Goal: Book appointment/travel/reservation

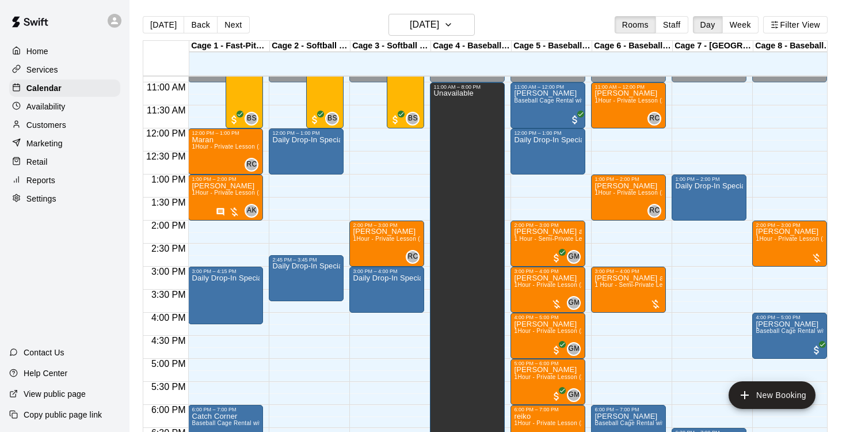
scroll to position [504, 0]
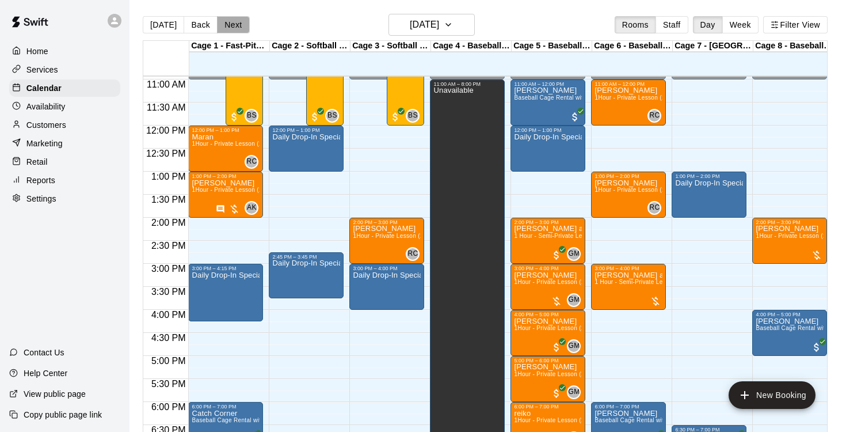
click at [230, 26] on button "Next" at bounding box center [233, 24] width 32 height 17
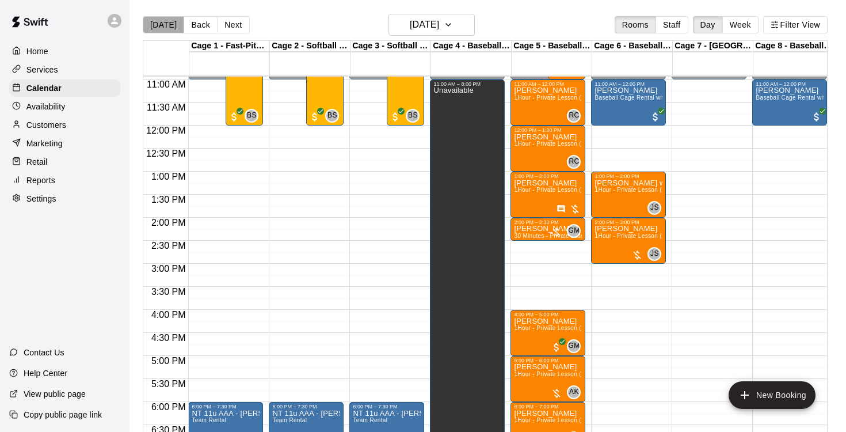
click at [166, 29] on button "[DATE]" at bounding box center [163, 24] width 41 height 17
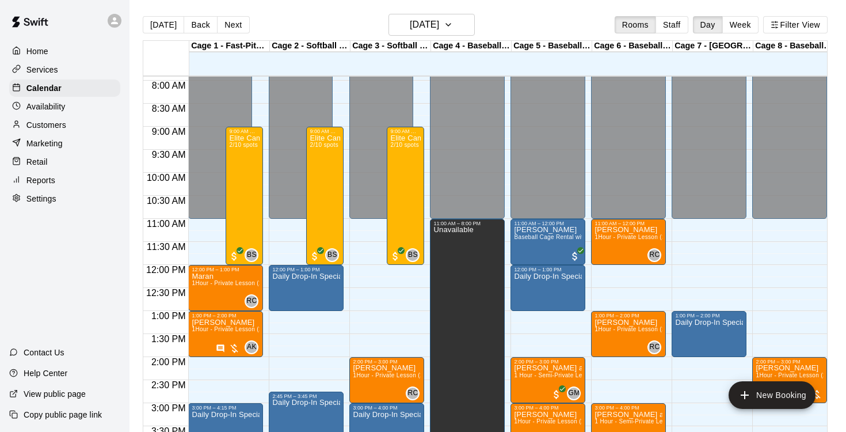
scroll to position [363, 0]
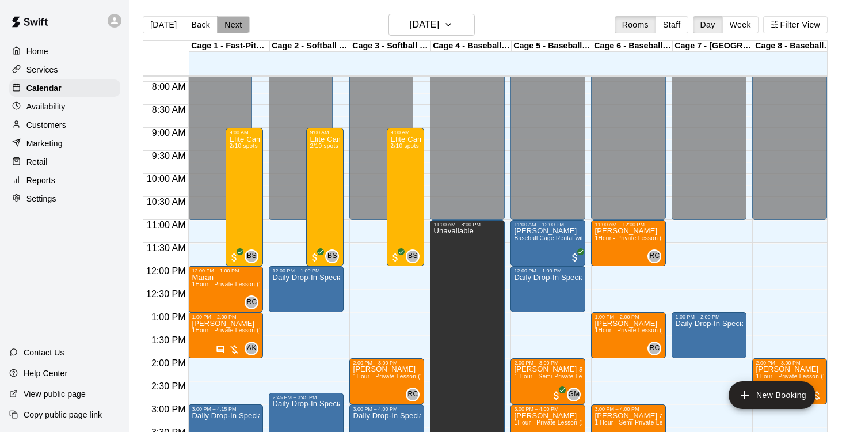
click at [232, 25] on button "Next" at bounding box center [233, 24] width 32 height 17
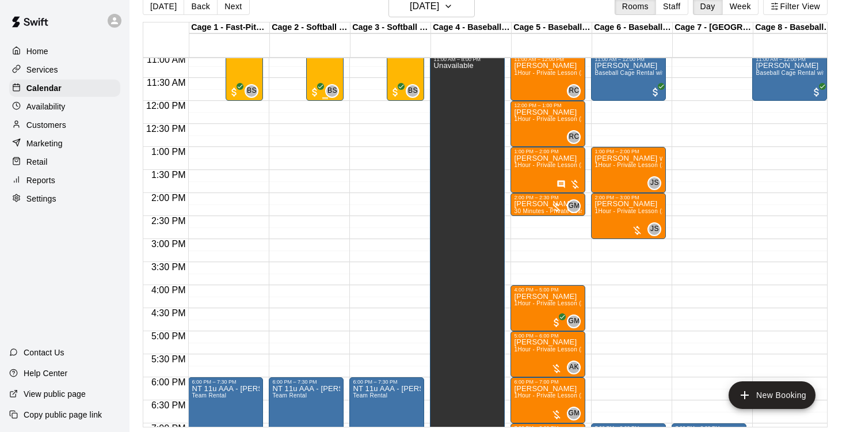
scroll to position [516, 0]
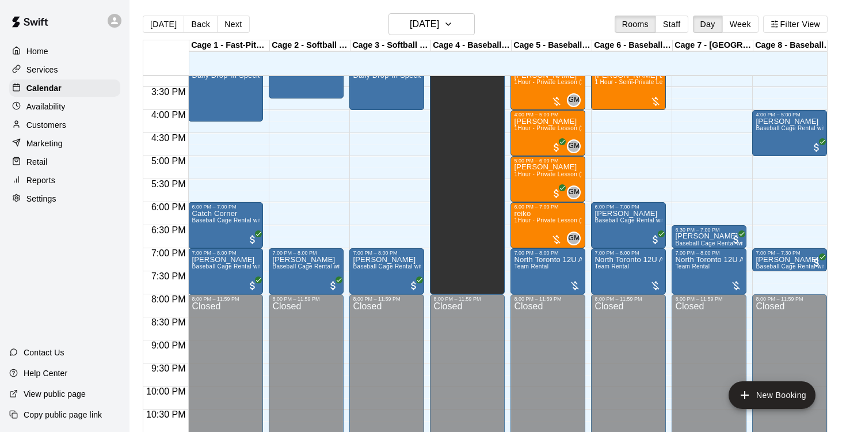
scroll to position [701, 0]
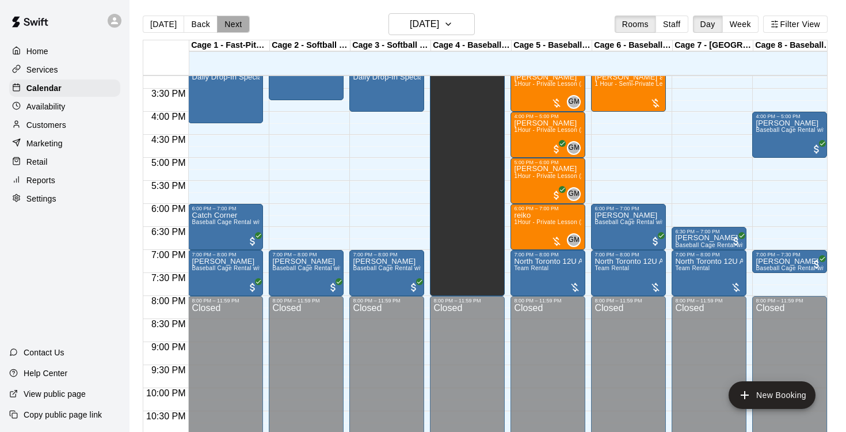
click at [230, 26] on button "Next" at bounding box center [233, 24] width 32 height 17
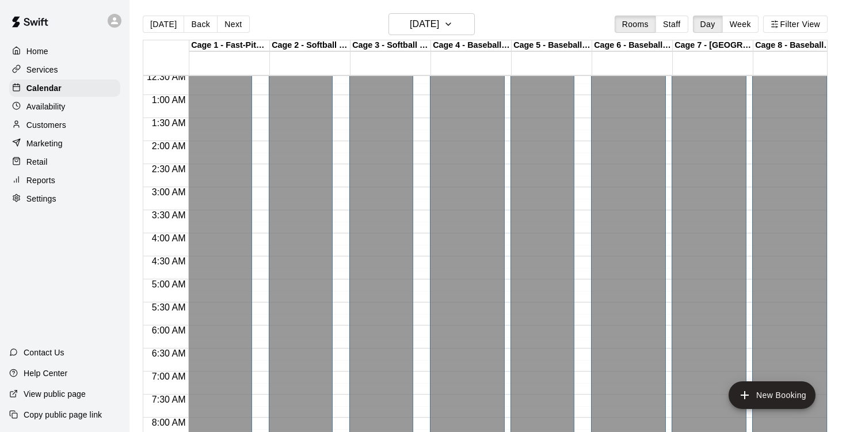
scroll to position [0, 0]
